Goal: Answer question/provide support

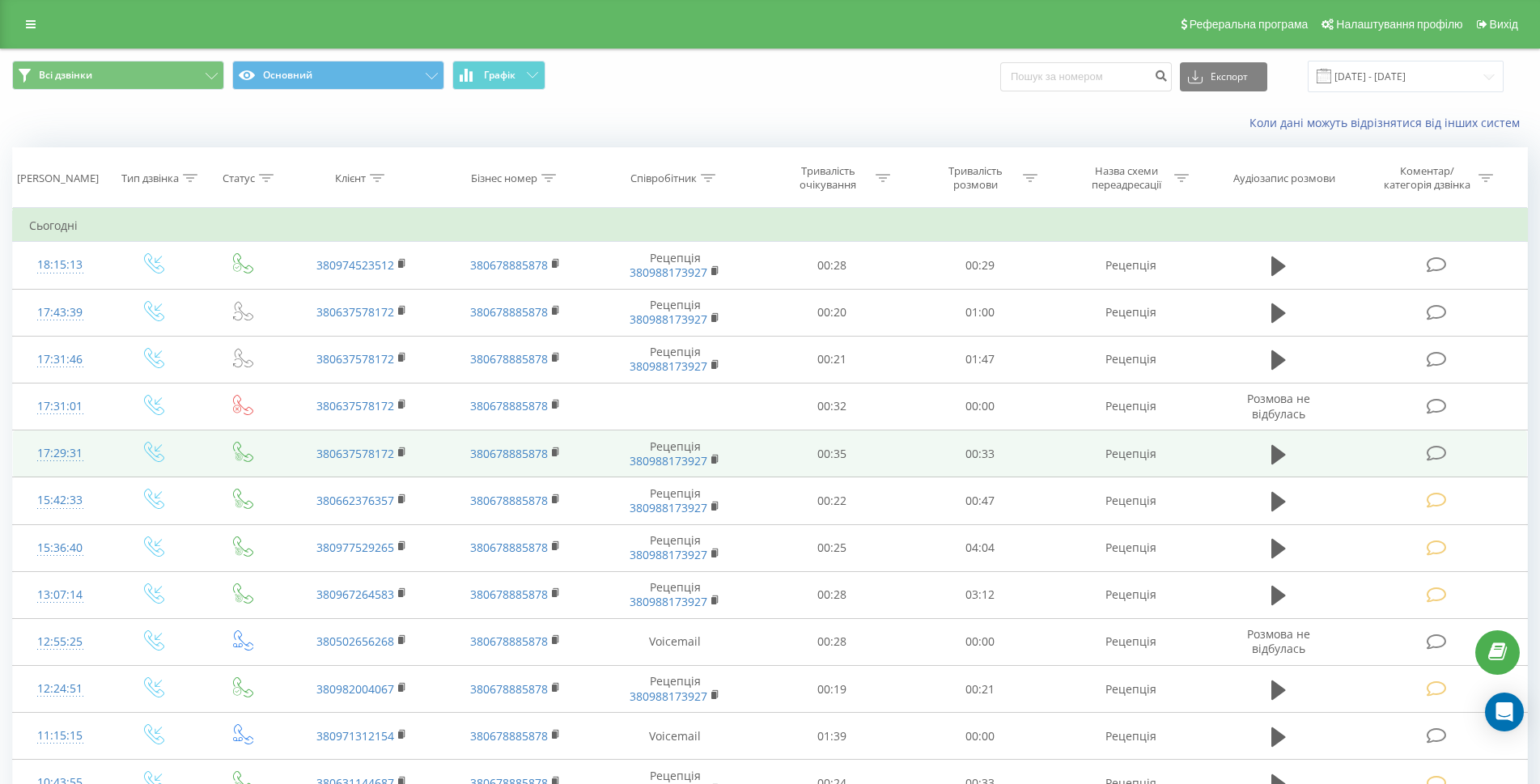
click at [1431, 451] on icon at bounding box center [1437, 453] width 20 height 17
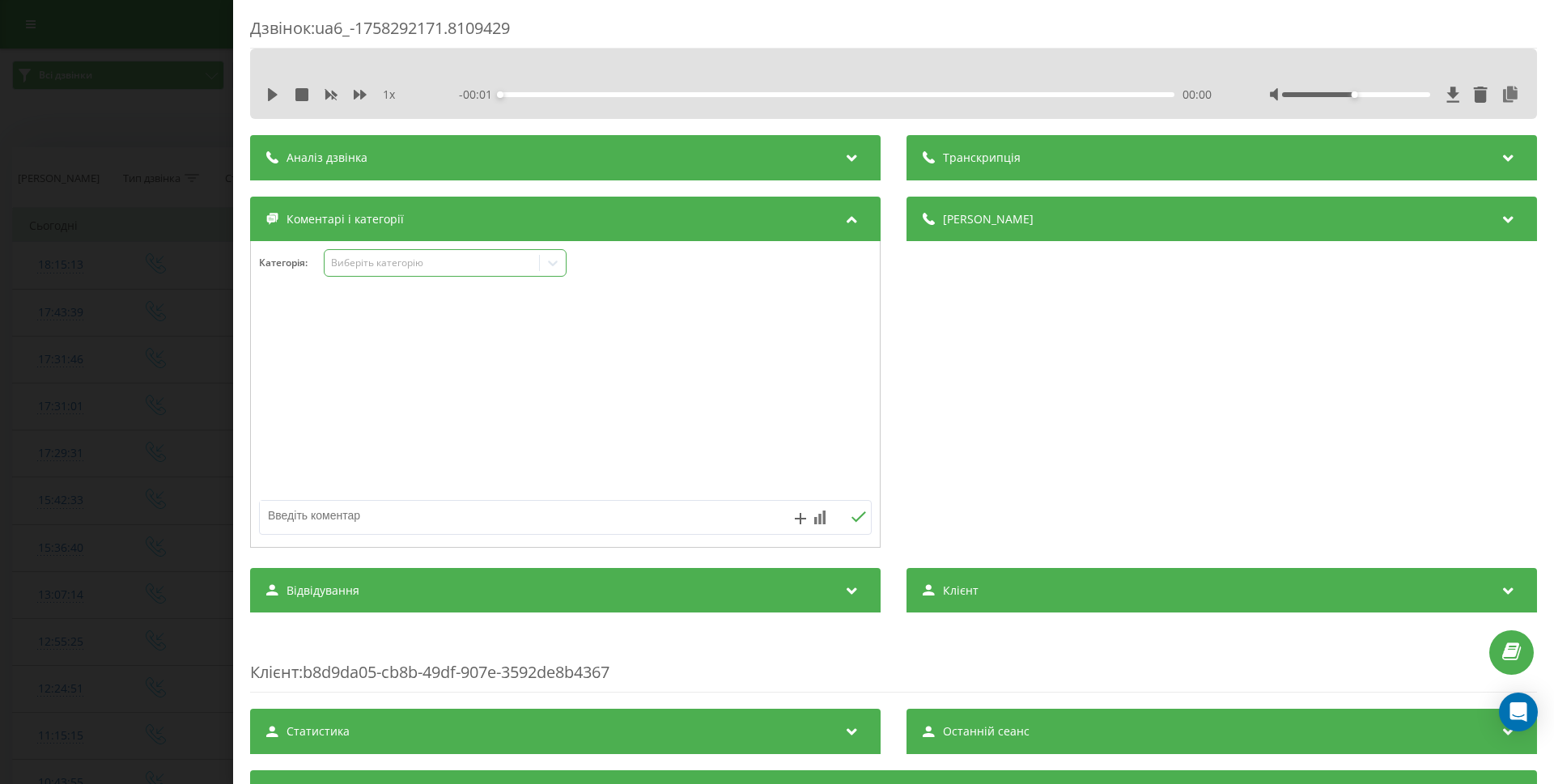
click at [446, 271] on div "Виберіть категорію" at bounding box center [431, 264] width 214 height 16
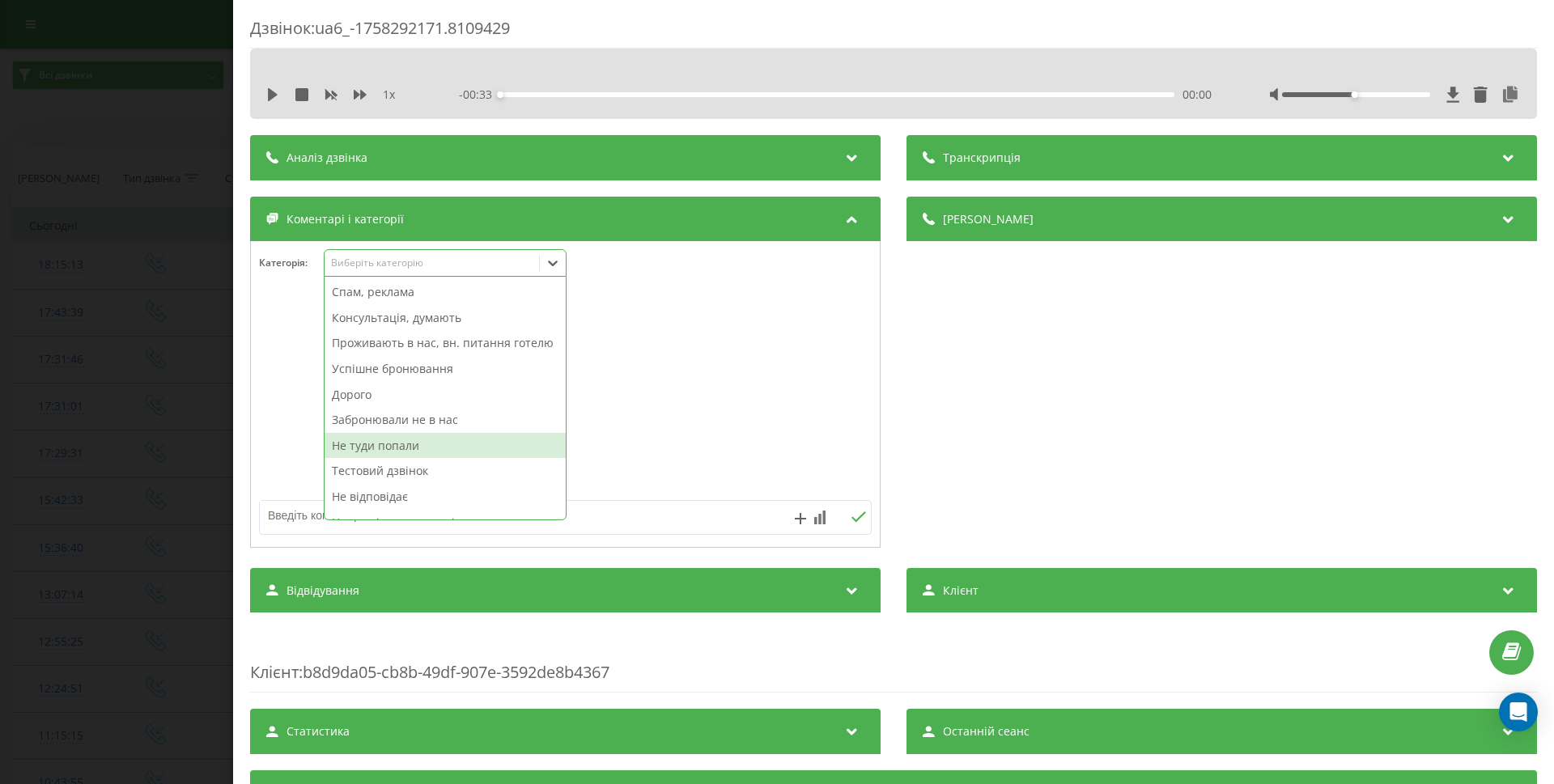
scroll to position [59, 0]
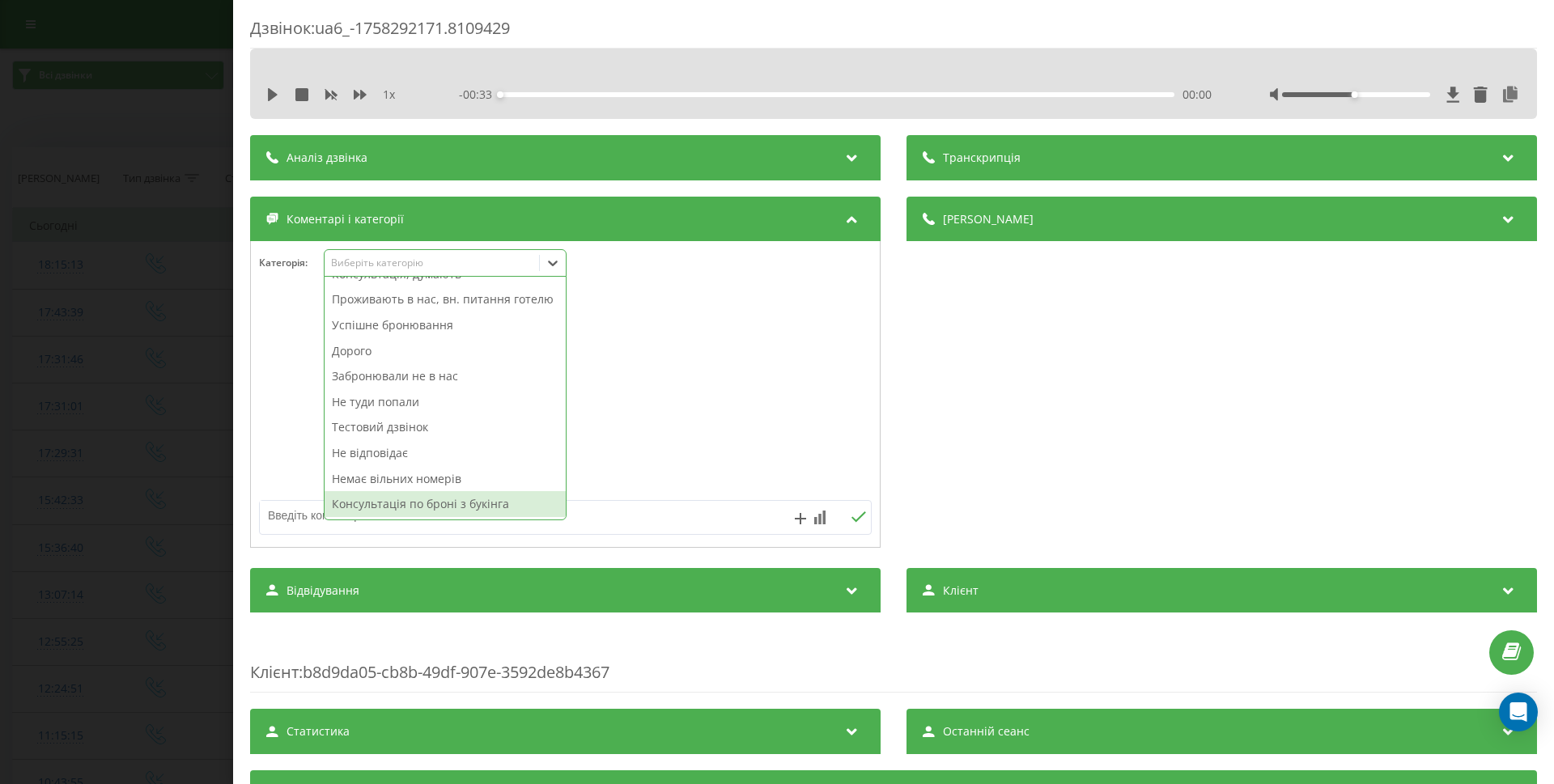
click at [416, 500] on div "Консультація по броні з букінга" at bounding box center [444, 504] width 241 height 26
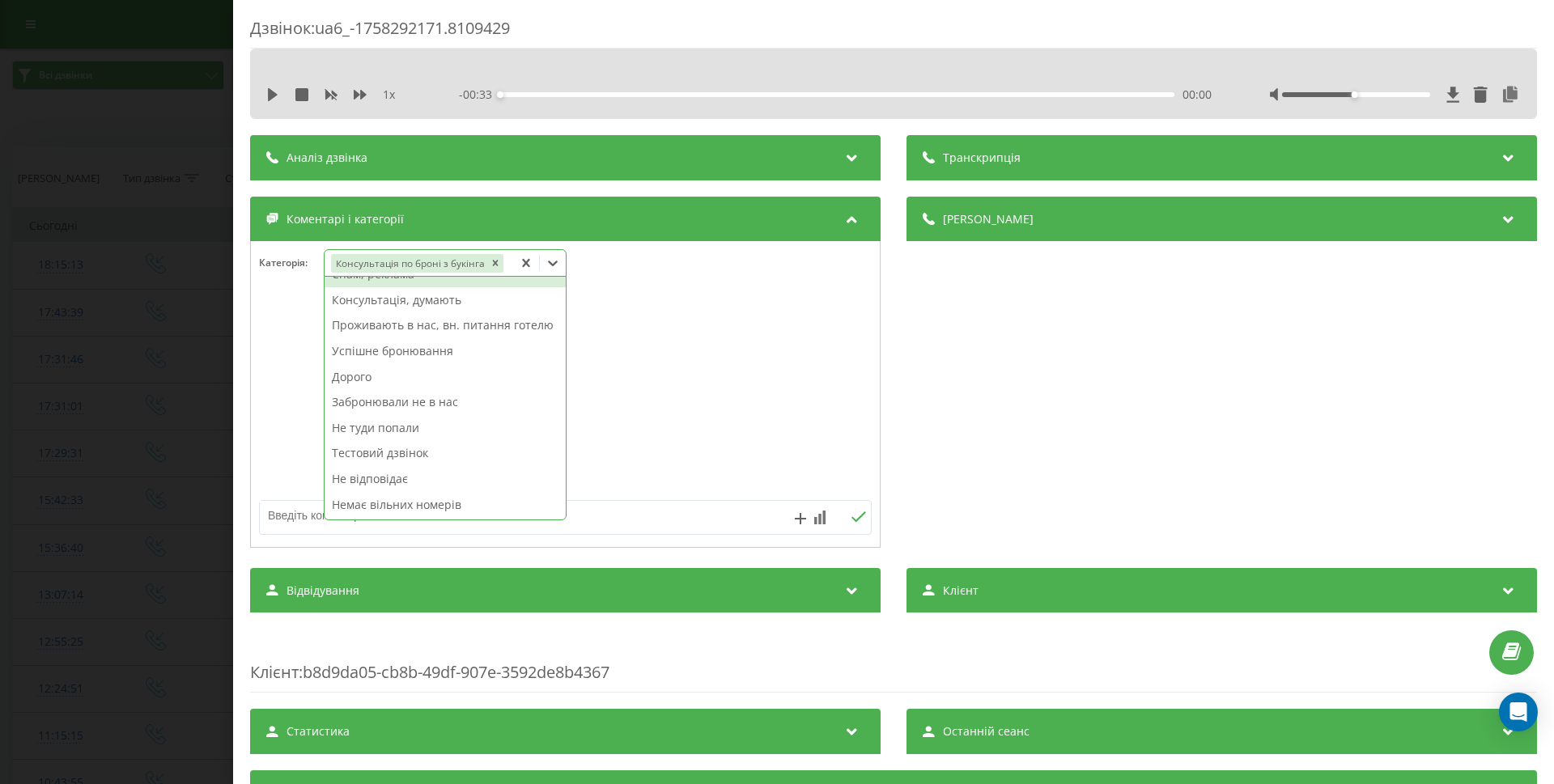
scroll to position [34, 0]
click at [122, 441] on div "Дзвінок : ua6_-1758292171.8109429 1 x - 00:33 00:00 00:00 Транскрипція Для AI-а…" at bounding box center [777, 392] width 1554 height 784
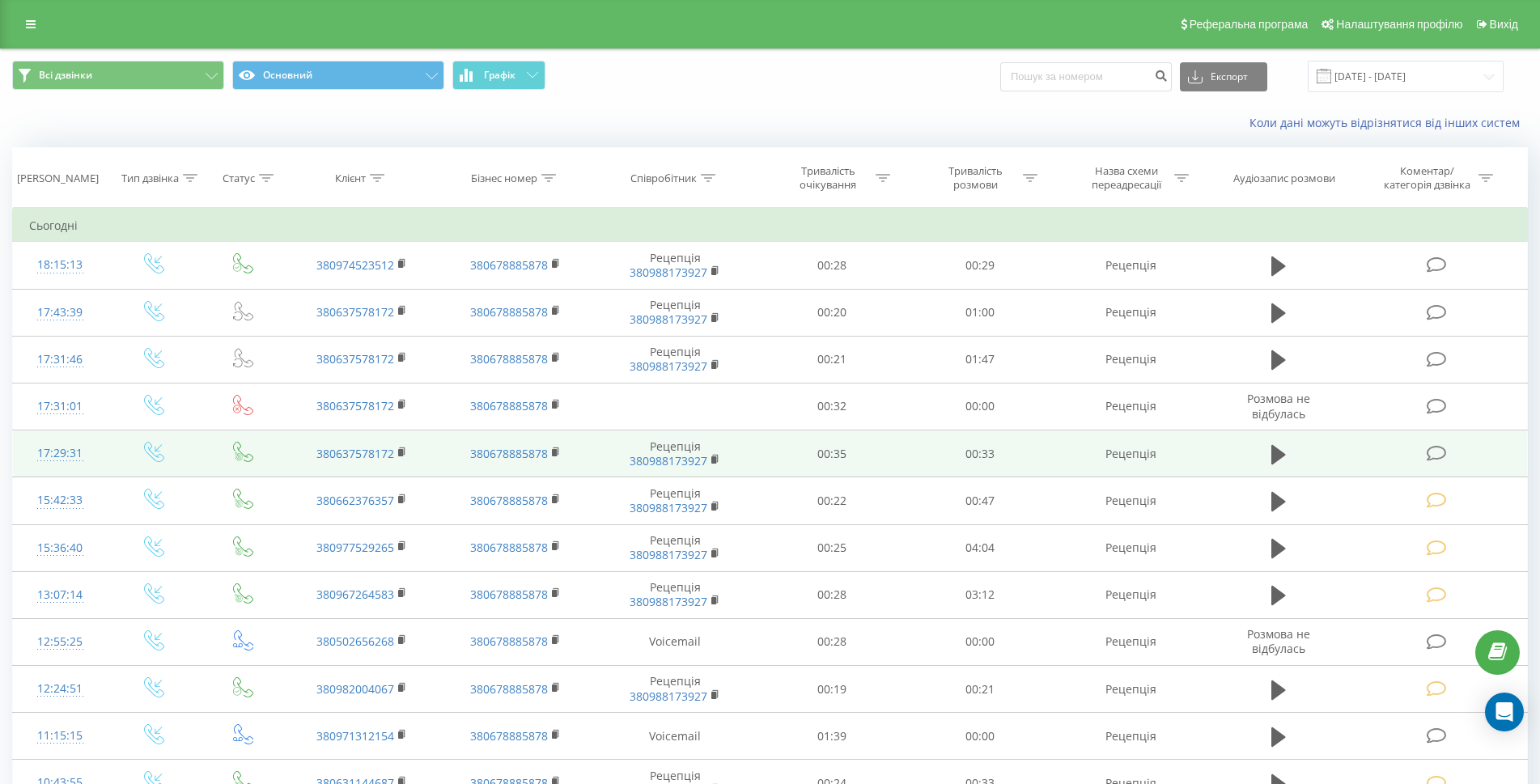
click at [1437, 450] on icon at bounding box center [1437, 453] width 20 height 17
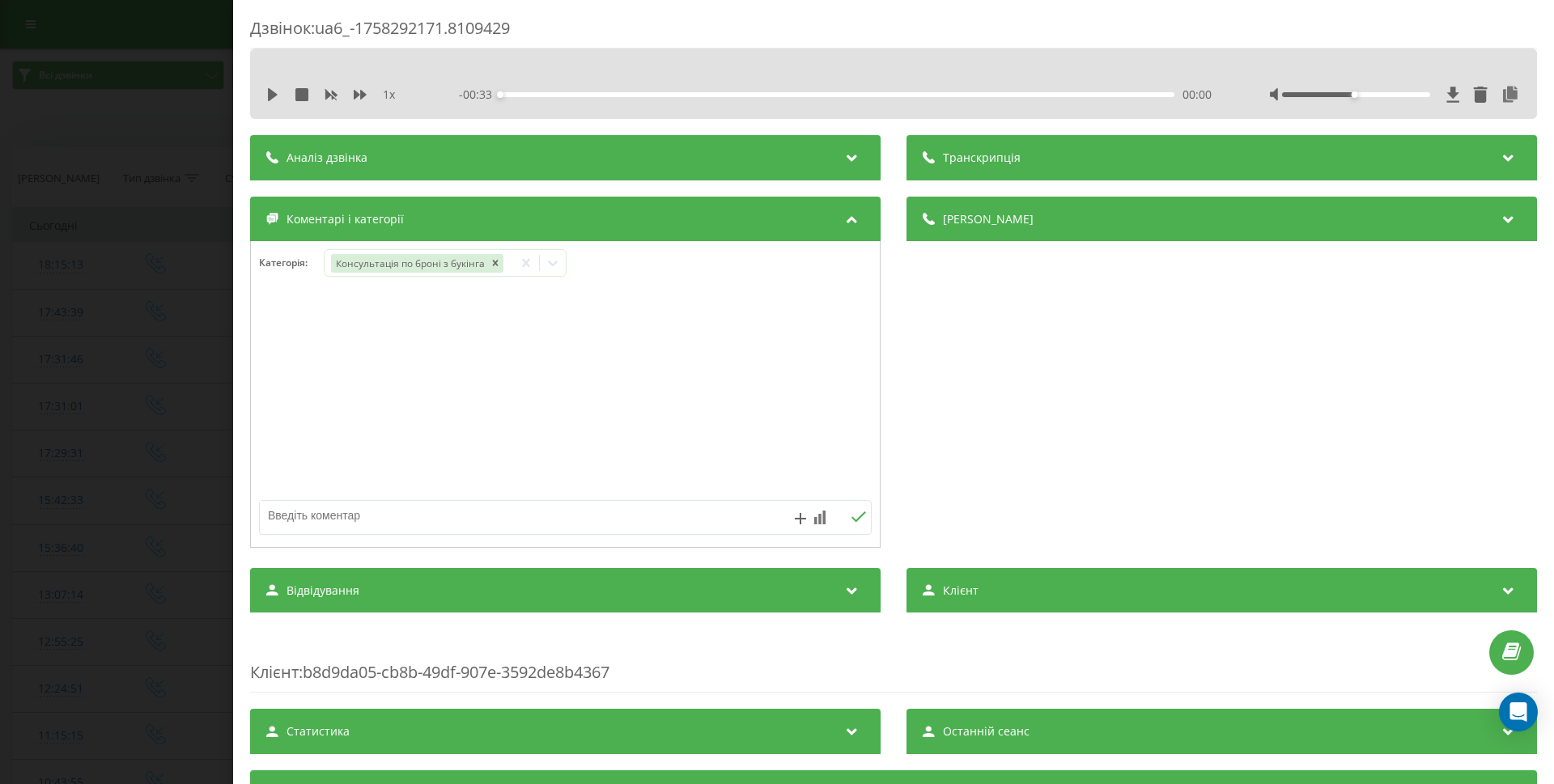
click at [136, 297] on div "Дзвінок : ua6_-1758292171.8109429 1 x - 00:33 00:00 00:00 Транскрипція Для AI-а…" at bounding box center [777, 392] width 1554 height 784
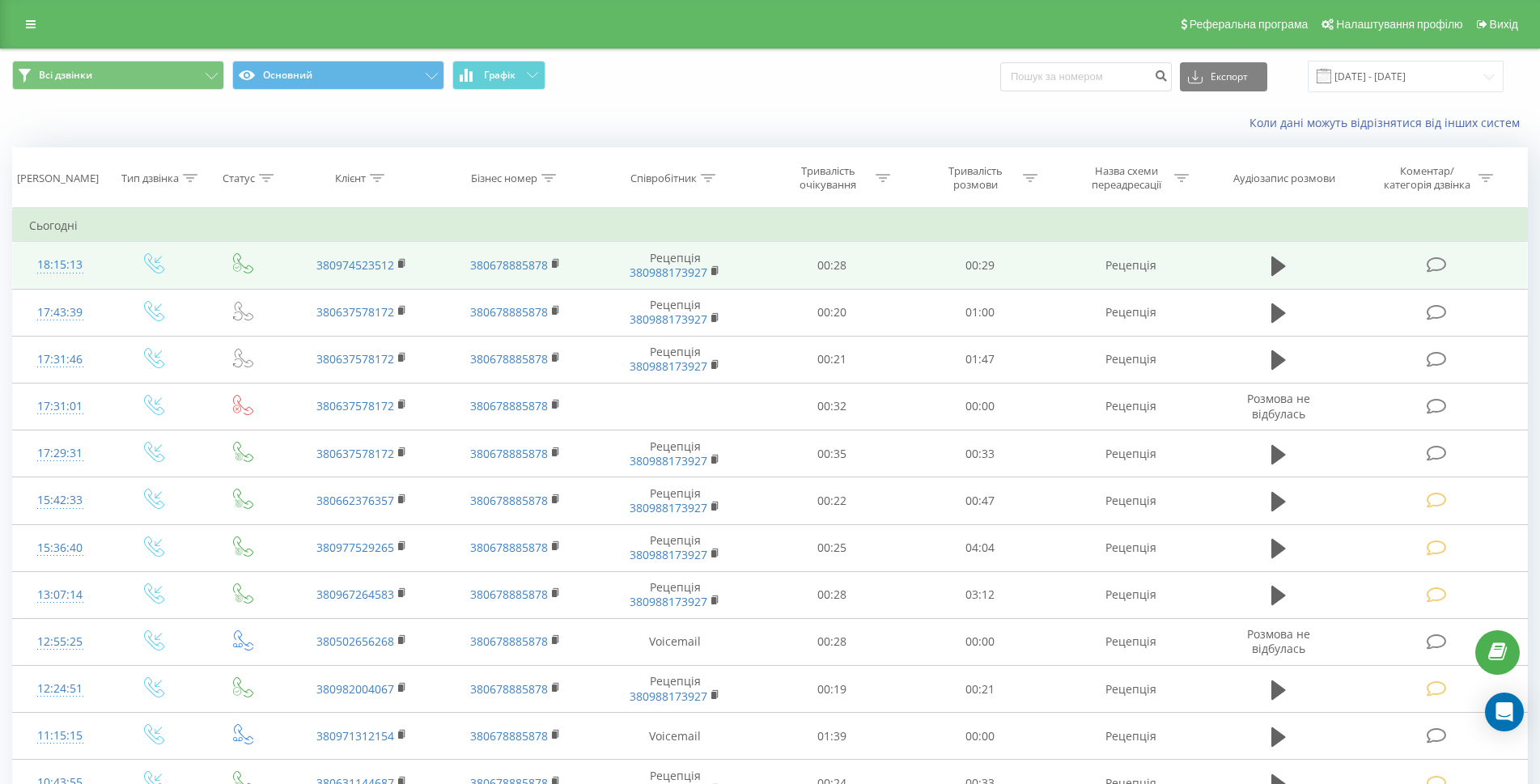
click at [1435, 269] on icon at bounding box center [1437, 265] width 20 height 17
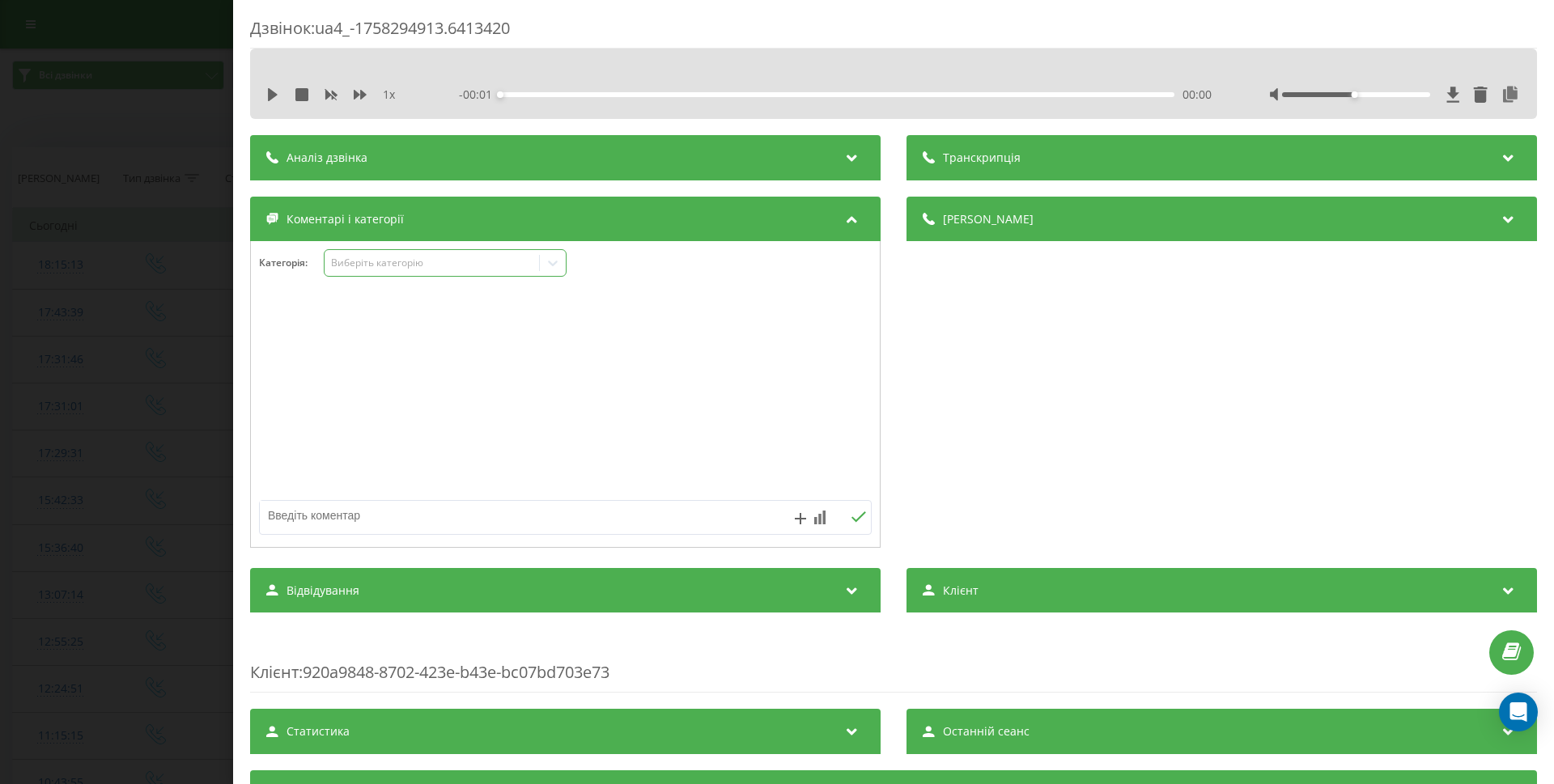
click at [399, 268] on div "Виберіть категорію" at bounding box center [432, 263] width 202 height 13
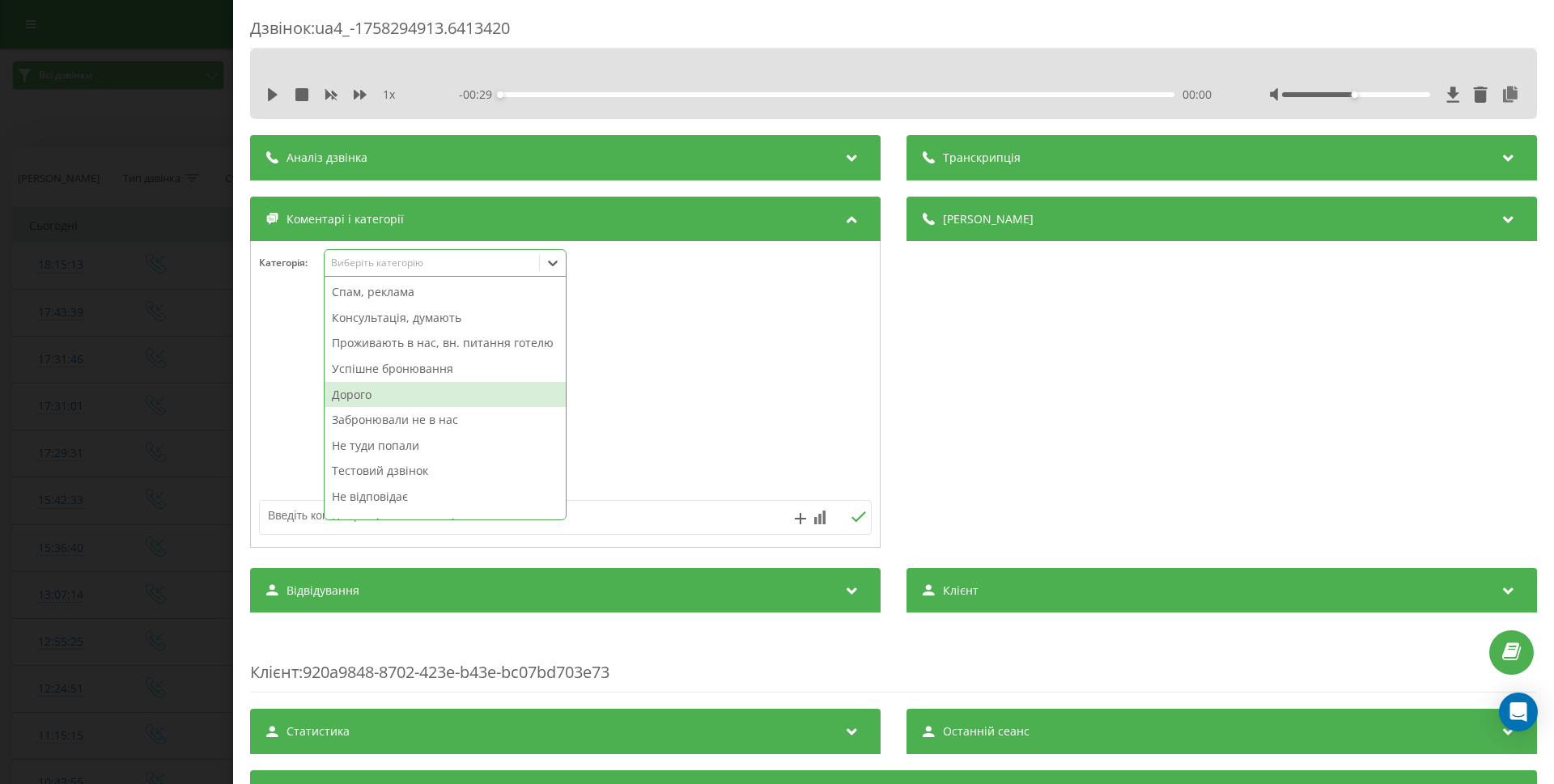
scroll to position [59, 0]
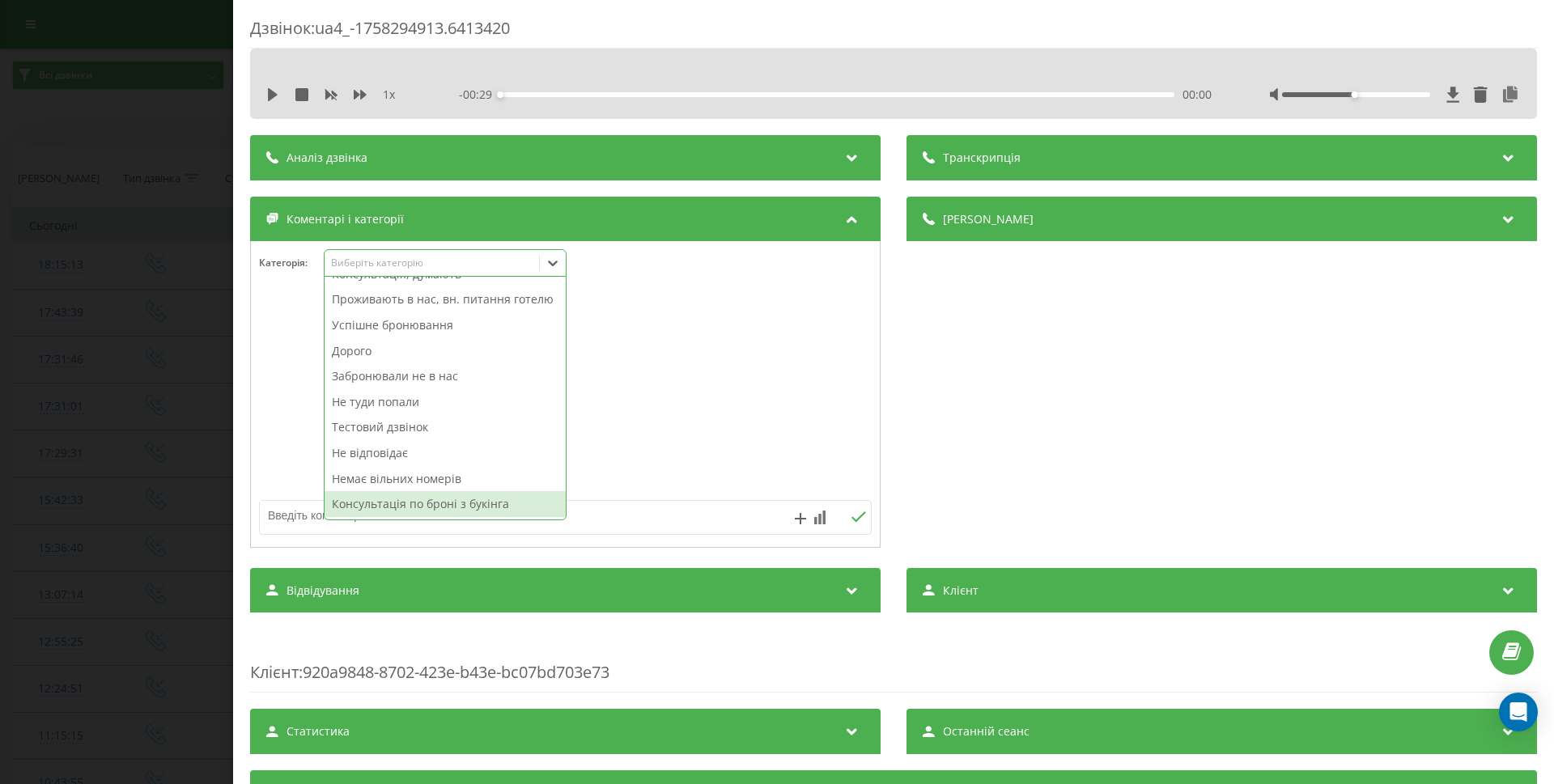
click at [429, 498] on div "Консультація по броні з букінга" at bounding box center [444, 504] width 241 height 26
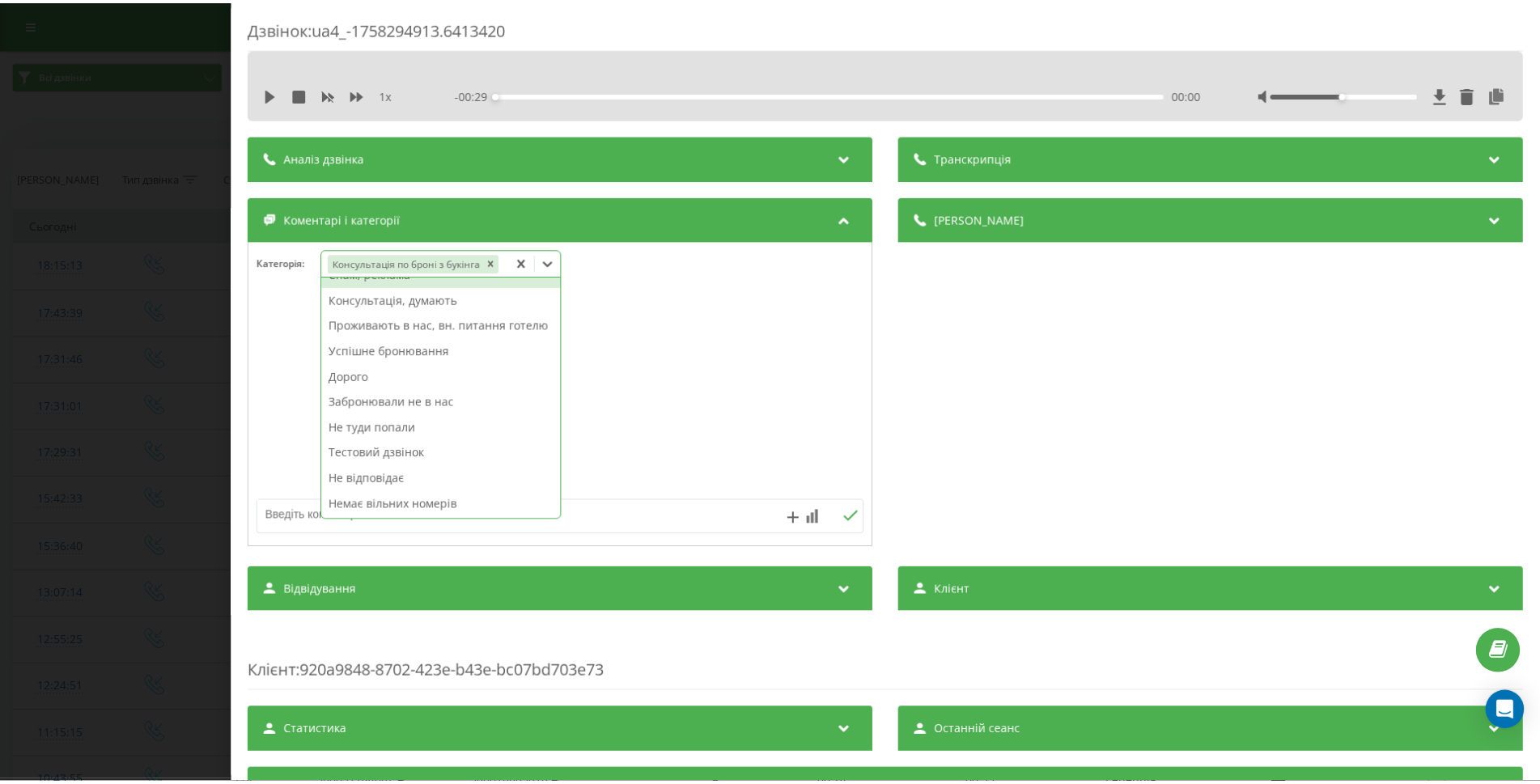
scroll to position [34, 0]
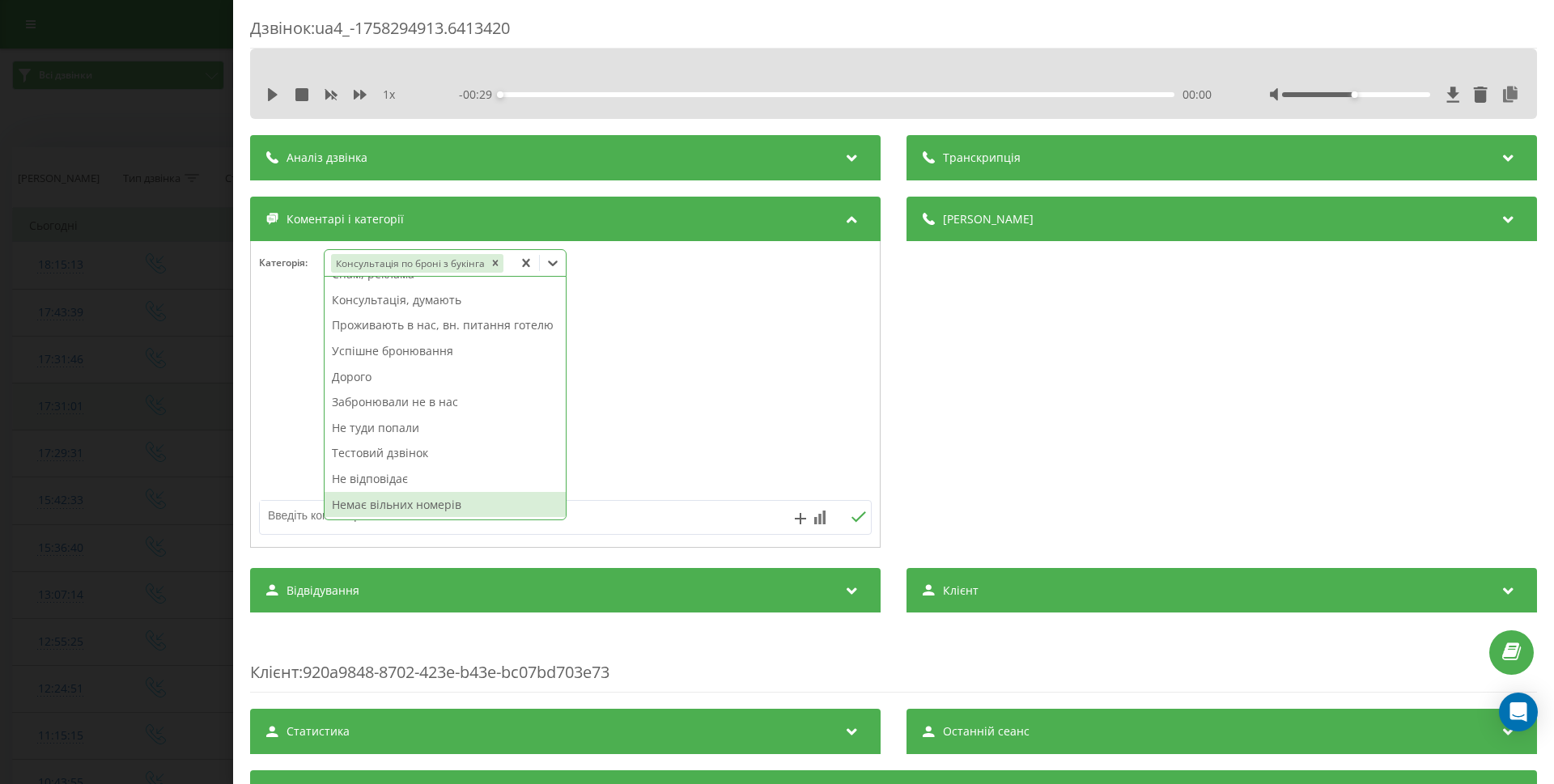
click at [70, 421] on div "Дзвінок : ua4_-1758294913.6413420 1 x - 00:29 00:00 00:00 Транскрипція Для AI-а…" at bounding box center [777, 392] width 1554 height 784
